Goal: Task Accomplishment & Management: Manage account settings

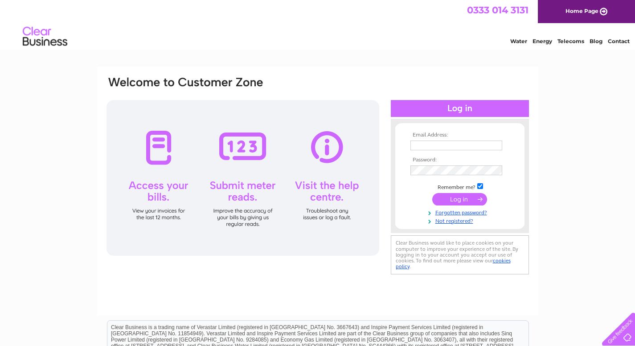
type input "[EMAIL_ADDRESS][DOMAIN_NAME]"
click at [331, 198] on input "submit" at bounding box center [459, 199] width 55 height 12
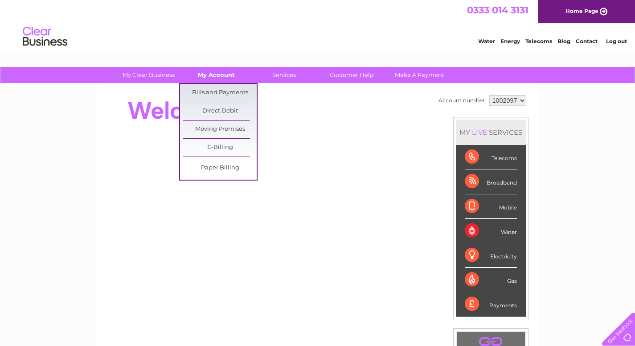
click at [230, 80] on link "My Account" at bounding box center [215, 75] width 73 height 16
click at [224, 94] on link "Bills and Payments" at bounding box center [219, 93] width 73 height 18
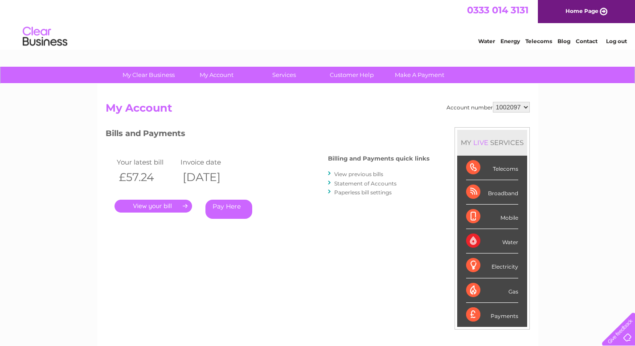
click at [172, 201] on link "." at bounding box center [152, 206] width 77 height 13
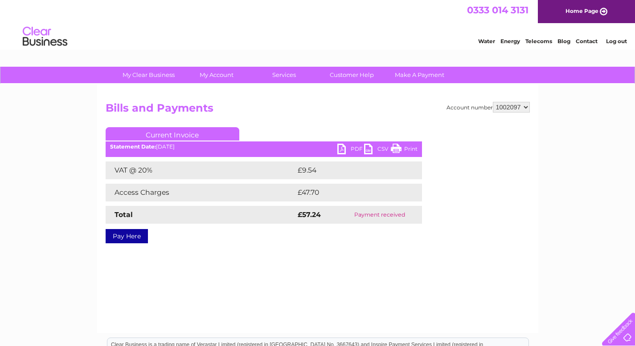
click at [359, 150] on link "PDF" at bounding box center [350, 150] width 27 height 13
